Goal: Navigation & Orientation: Find specific page/section

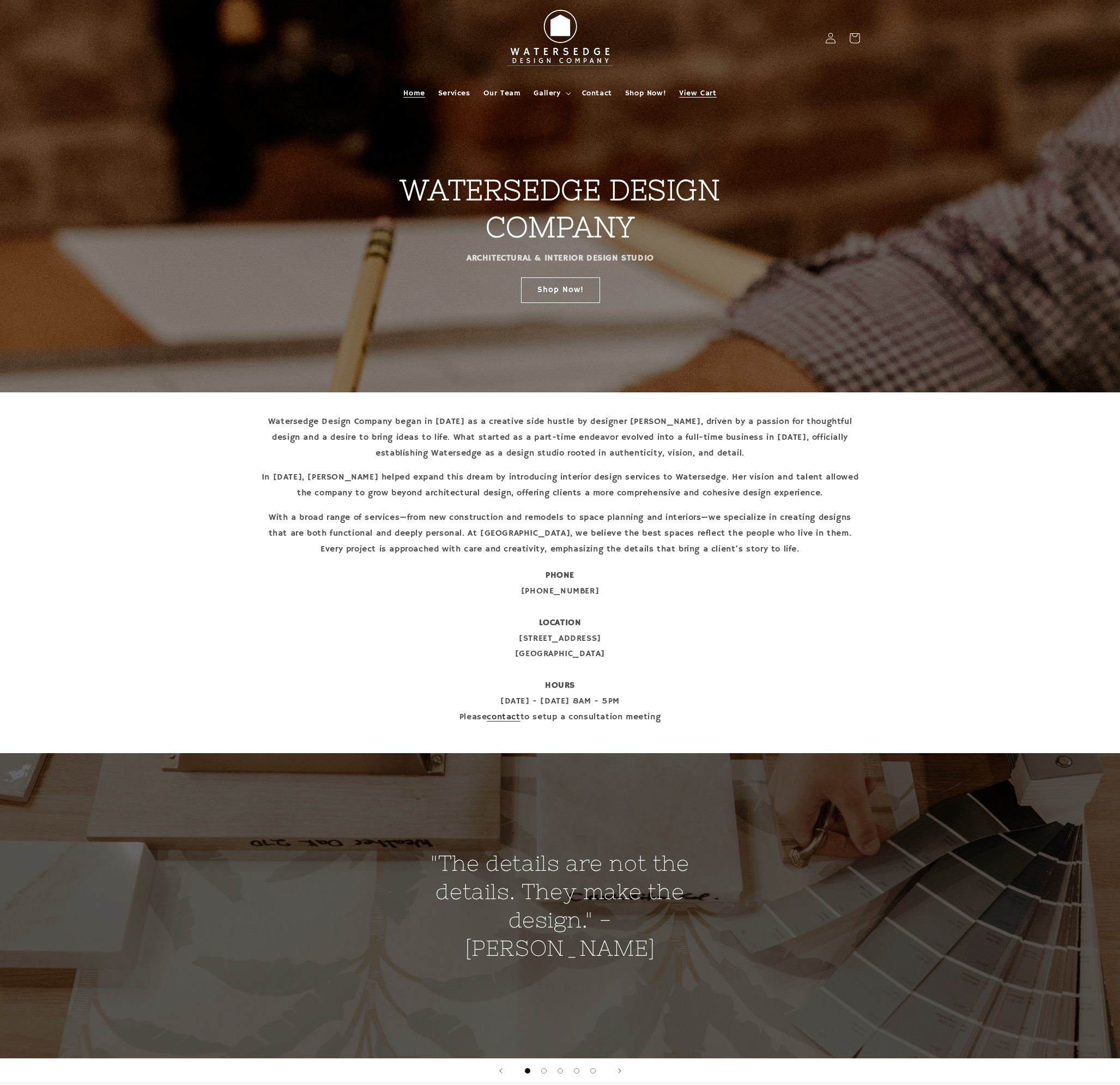
click at [686, 92] on span "View Cart" at bounding box center [697, 93] width 37 height 10
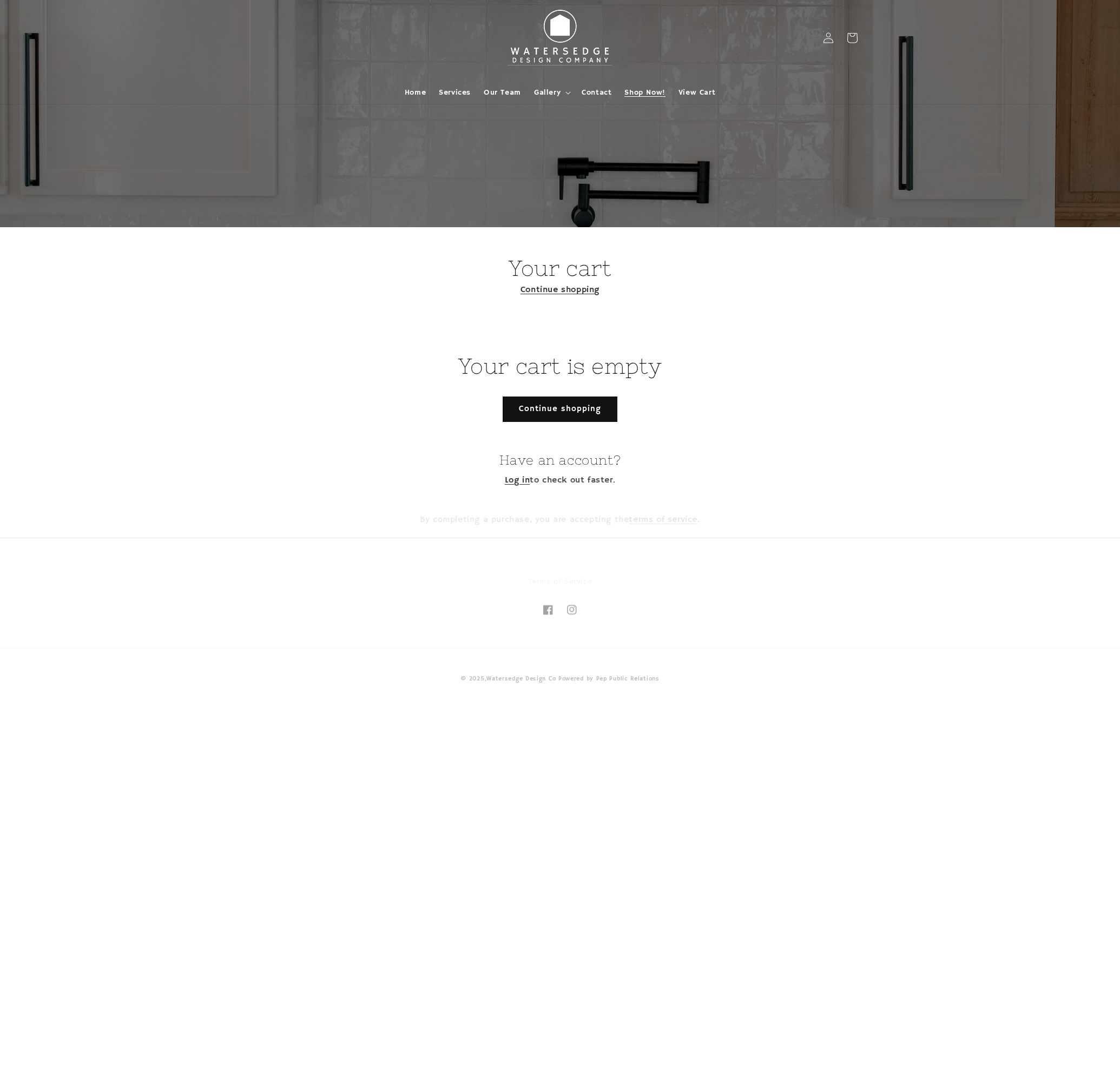
click at [658, 95] on span "Shop Now!" at bounding box center [644, 93] width 40 height 10
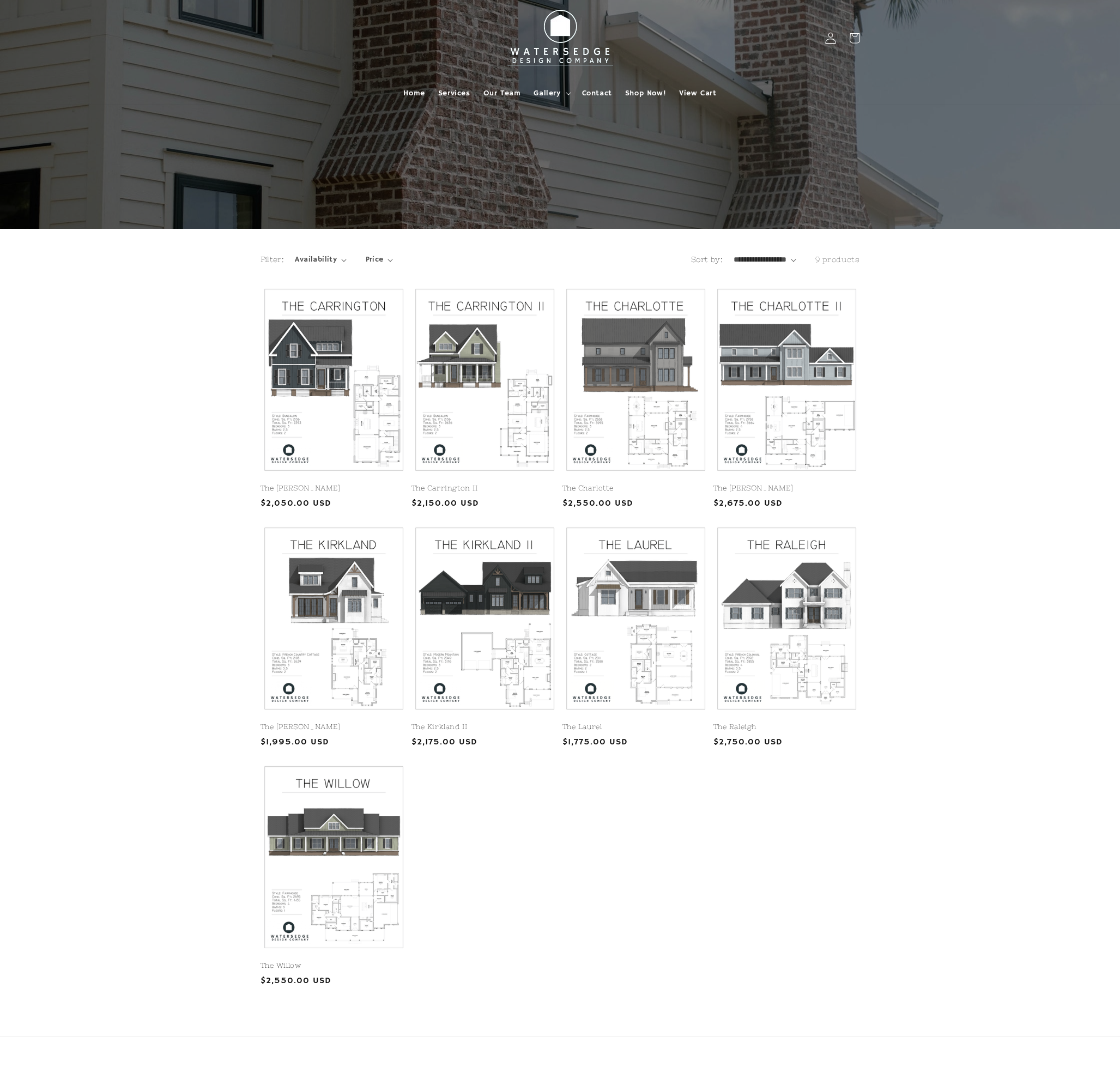
click at [824, 36] on link "Log in" at bounding box center [830, 38] width 24 height 24
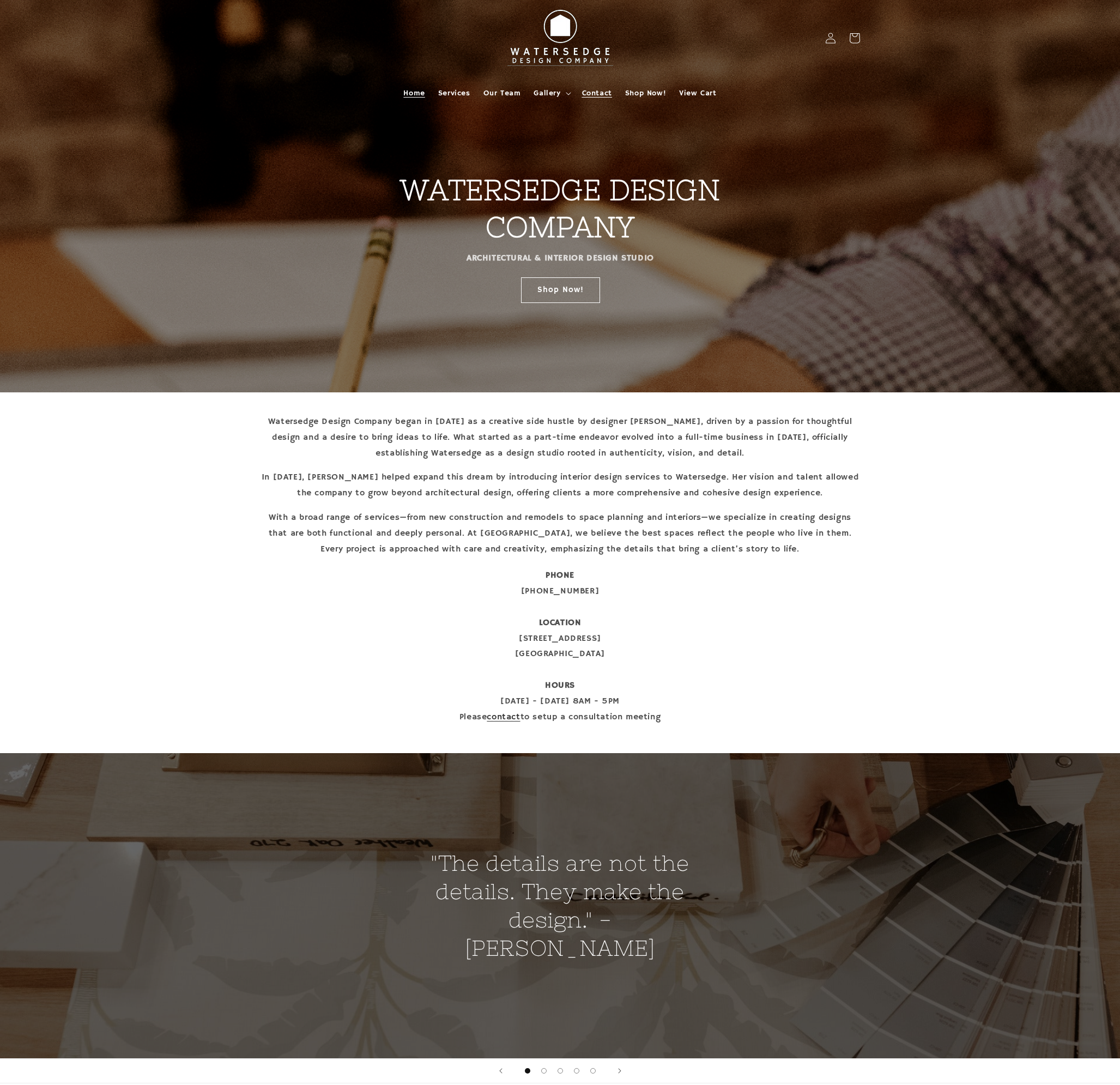
click at [591, 92] on span "Contact" at bounding box center [597, 93] width 30 height 10
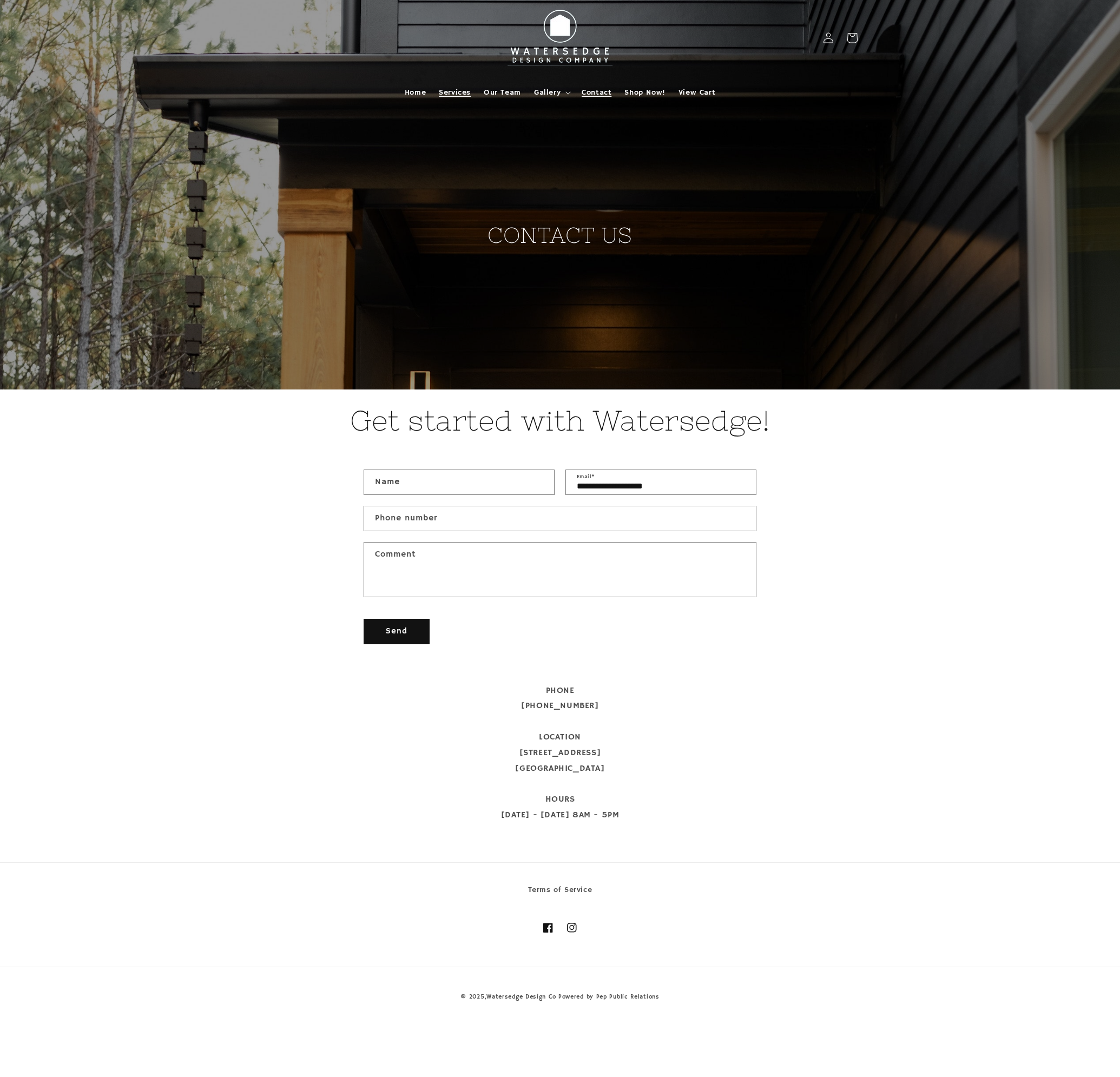
click at [442, 91] on span "Services" at bounding box center [454, 93] width 32 height 10
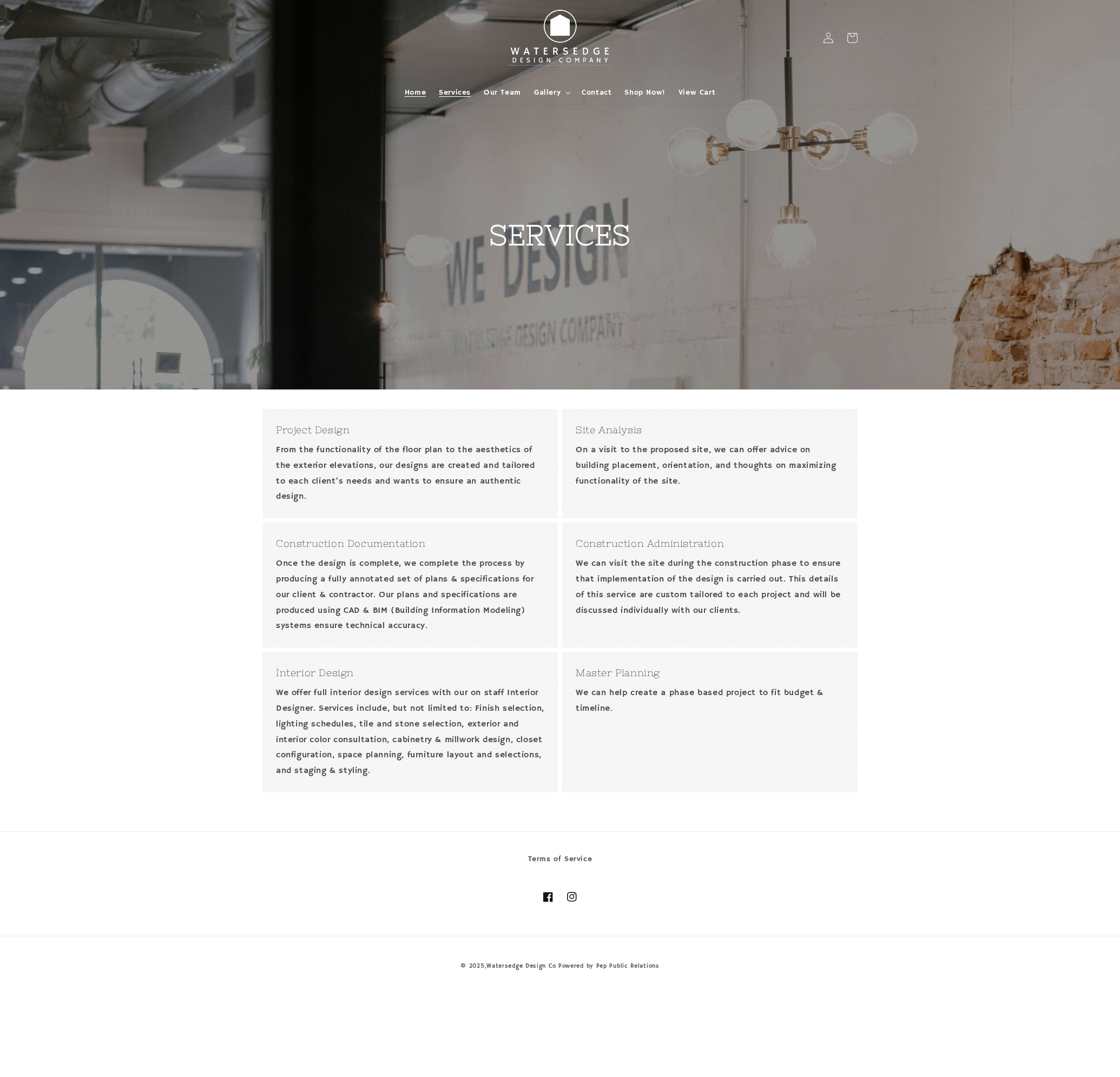
click at [423, 91] on span "Home" at bounding box center [415, 93] width 21 height 10
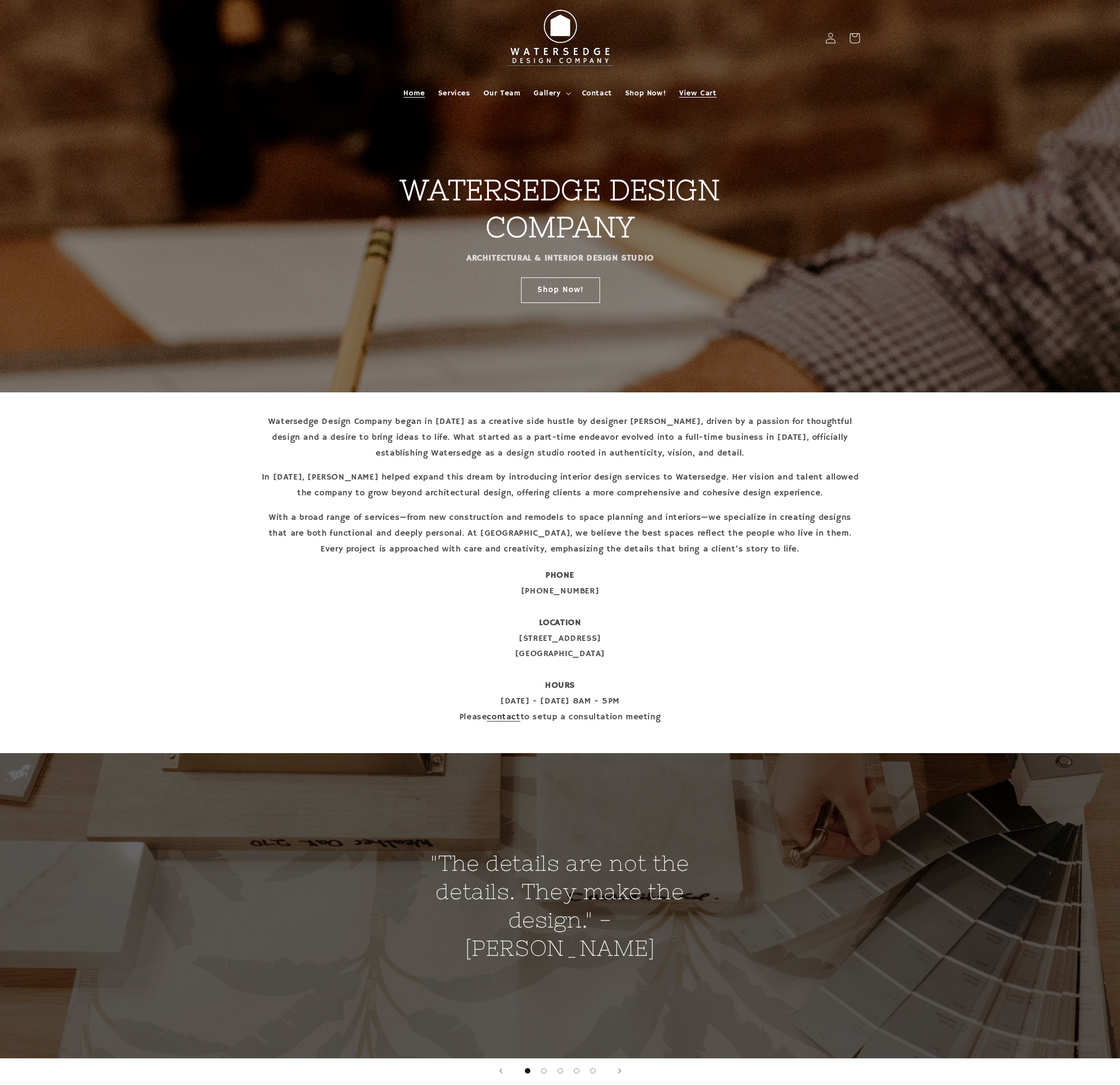
click at [702, 96] on span "View Cart" at bounding box center [697, 93] width 37 height 10
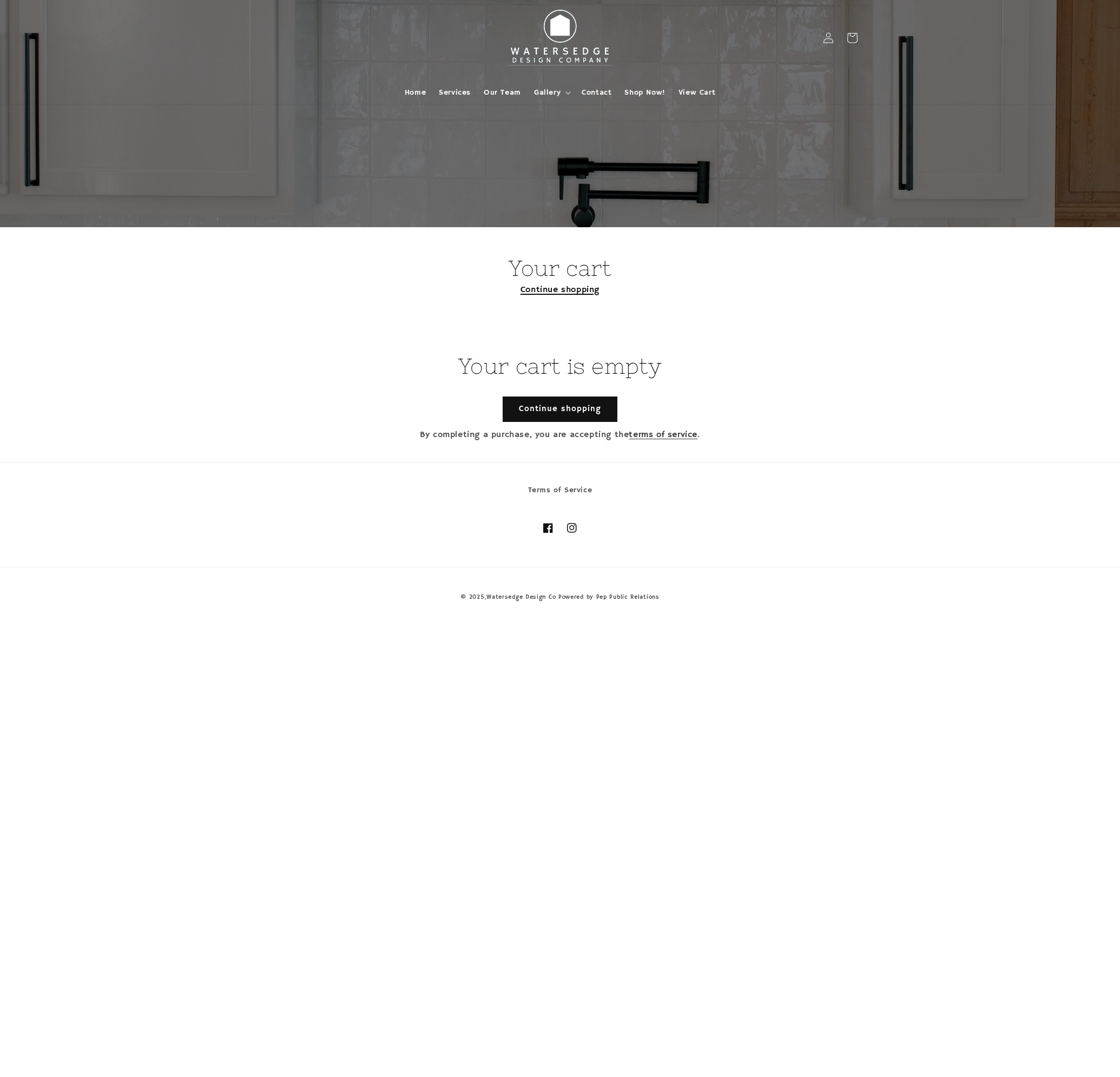
click at [568, 288] on link "Continue shopping" at bounding box center [560, 290] width 79 height 11
